Goal: Task Accomplishment & Management: Manage account settings

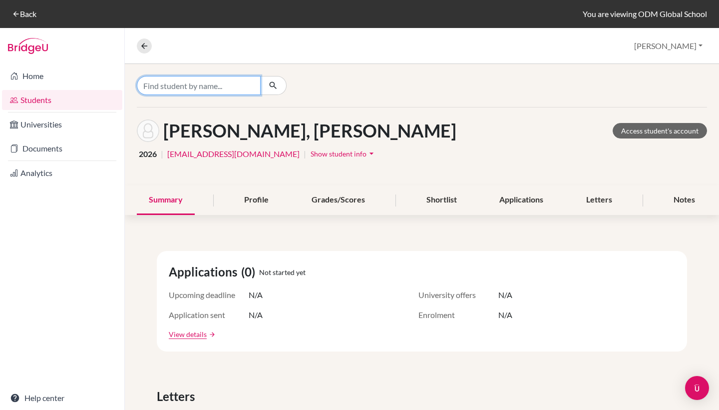
click at [218, 85] on input "Find student by name..." at bounding box center [199, 85] width 124 height 19
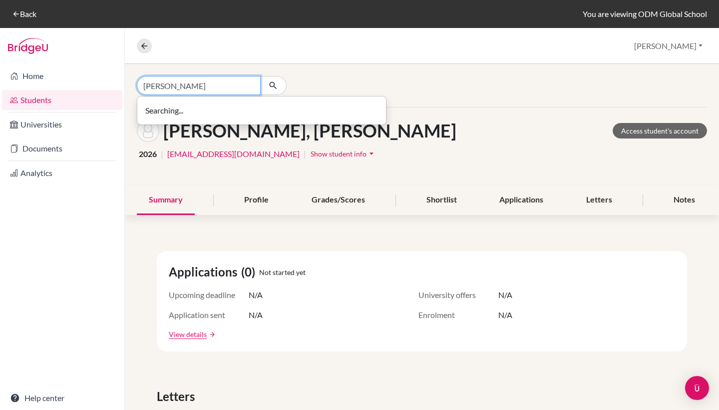
click at [190, 88] on input "[PERSON_NAME]" at bounding box center [199, 85] width 124 height 19
type input "[PERSON_NAME]"
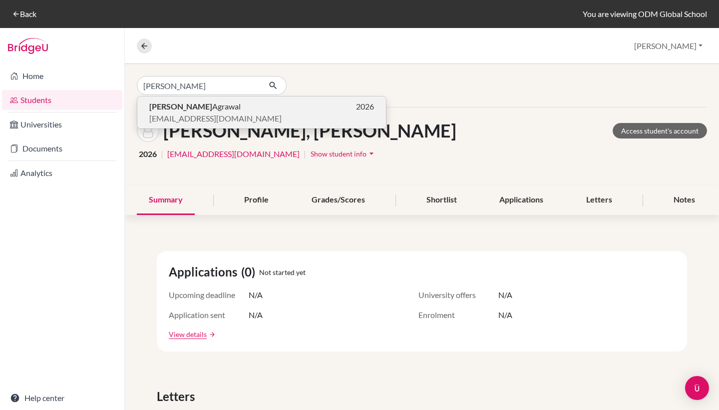
click at [234, 107] on p "[PERSON_NAME] 2026" at bounding box center [261, 106] width 225 height 12
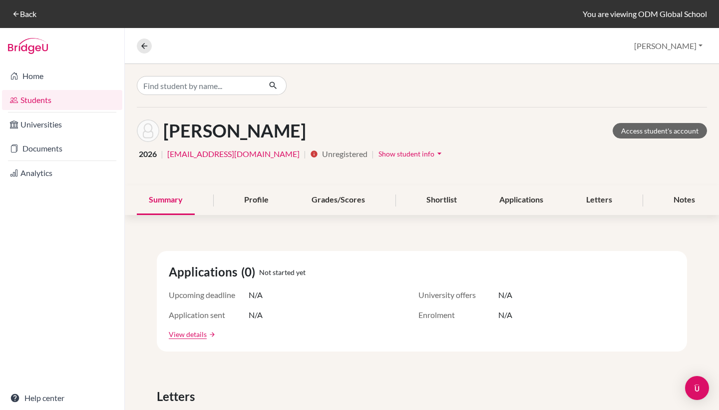
click at [388, 157] on span "Show student info" at bounding box center [407, 153] width 56 height 8
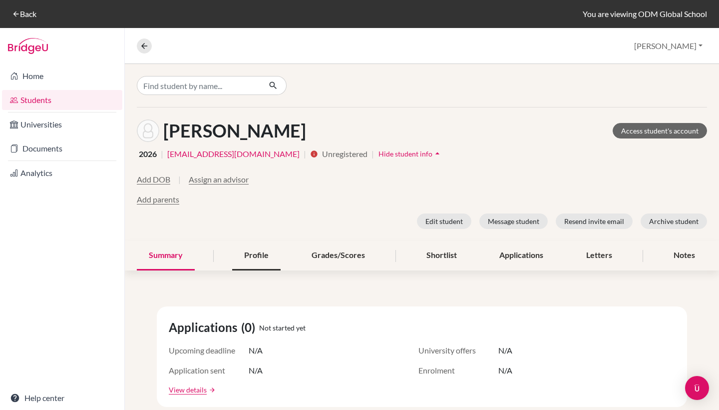
click at [252, 256] on div "Profile" at bounding box center [256, 255] width 48 height 29
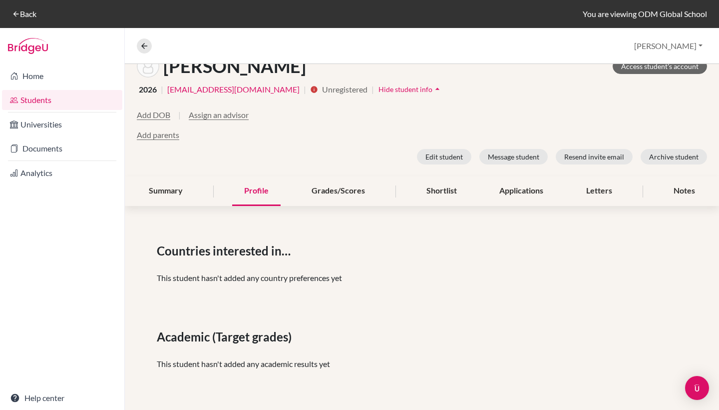
scroll to position [58, 0]
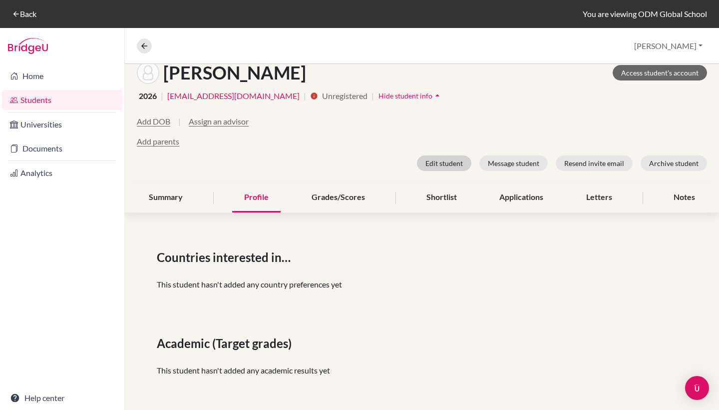
click at [440, 162] on button "Edit student" at bounding box center [444, 162] width 54 height 15
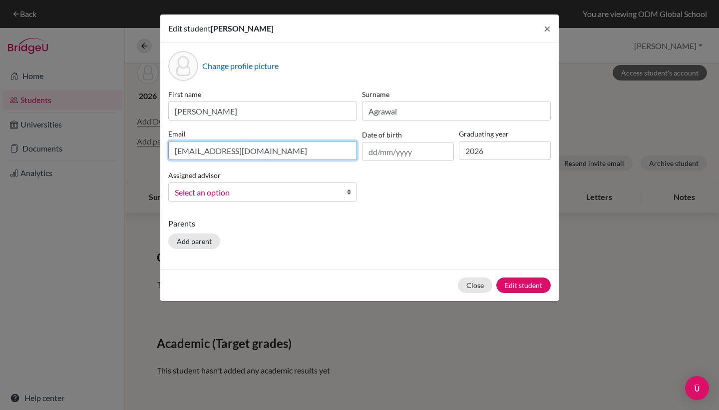
drag, startPoint x: 291, startPoint y: 151, endPoint x: 138, endPoint y: 152, distance: 153.4
type input "[EMAIL_ADDRESS][DOMAIN_NAME]"
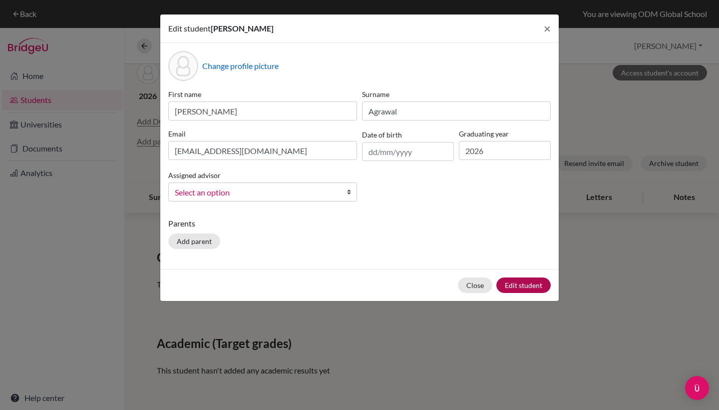
click at [519, 286] on button "Edit student" at bounding box center [524, 284] width 54 height 15
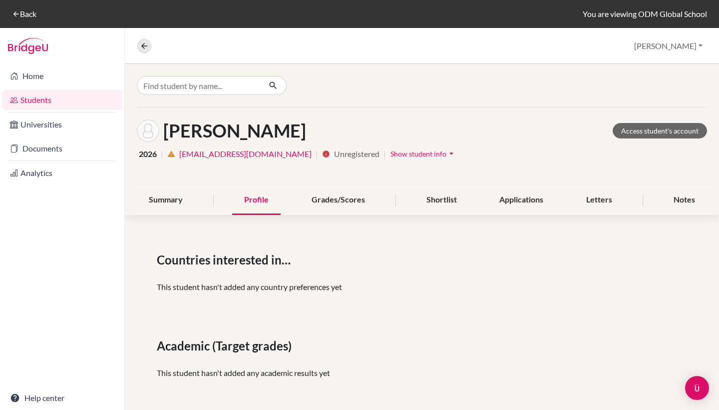
click at [407, 156] on span "Show student info" at bounding box center [419, 153] width 56 height 8
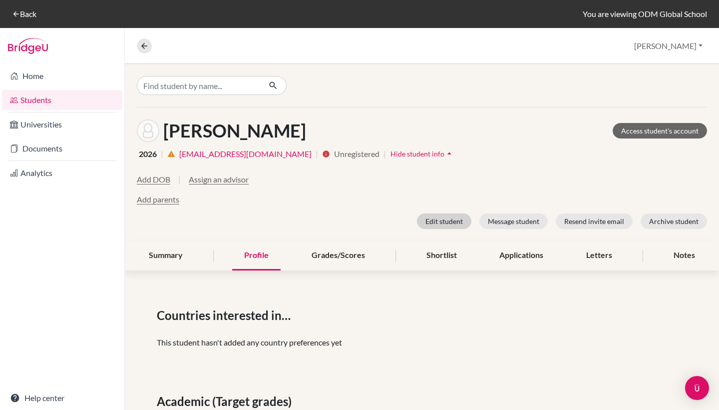
click at [445, 222] on button "Edit student" at bounding box center [444, 220] width 54 height 15
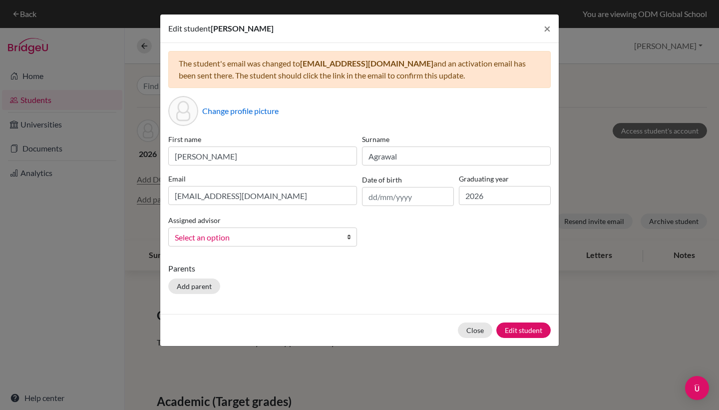
click at [405, 64] on div "The student's email was changed to [EMAIL_ADDRESS][DOMAIN_NAME] and an activati…" at bounding box center [359, 69] width 383 height 37
click at [550, 26] on span "×" at bounding box center [547, 28] width 7 height 14
